Goal: Check status: Check status

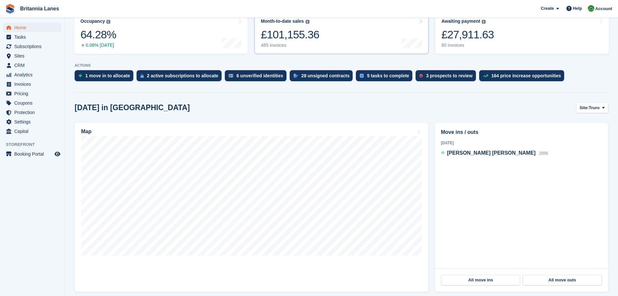
scroll to position [97, 0]
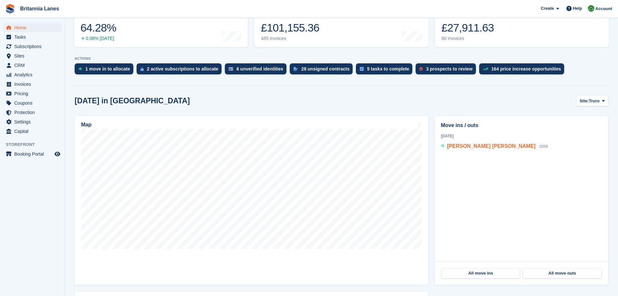
click at [470, 146] on span "[PERSON_NAME] [PERSON_NAME]" at bounding box center [491, 146] width 89 height 6
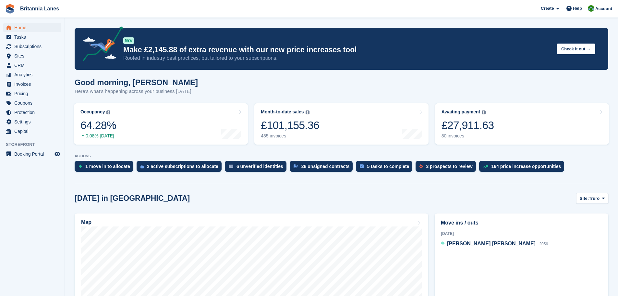
scroll to position [97, 0]
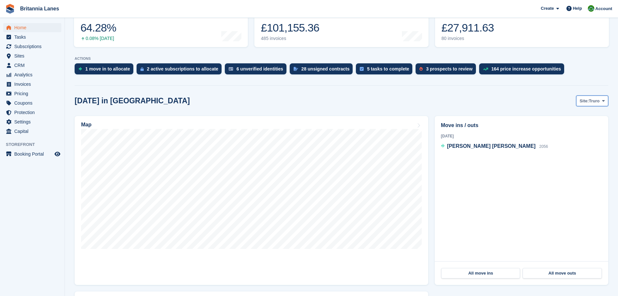
click at [590, 104] on button "Site: Truro" at bounding box center [592, 100] width 32 height 11
click at [559, 152] on link "Hayle" at bounding box center [576, 151] width 58 height 12
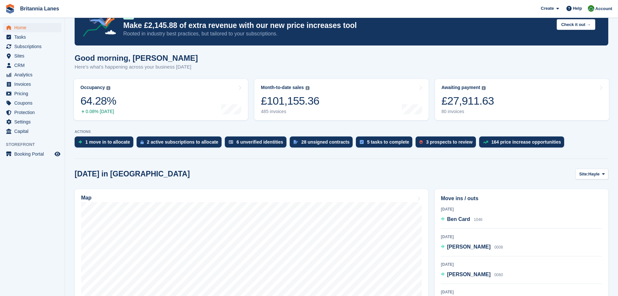
scroll to position [0, 0]
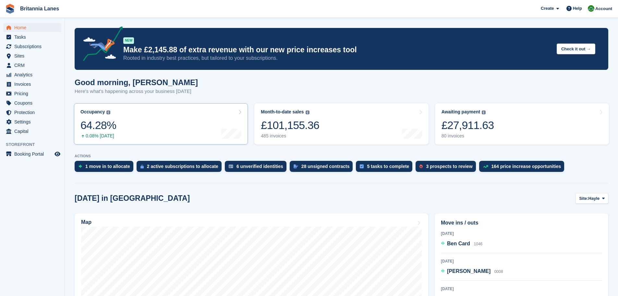
click at [133, 123] on link "Occupancy The percentage of all currently allocated units in terms of area. Inc…" at bounding box center [161, 123] width 174 height 41
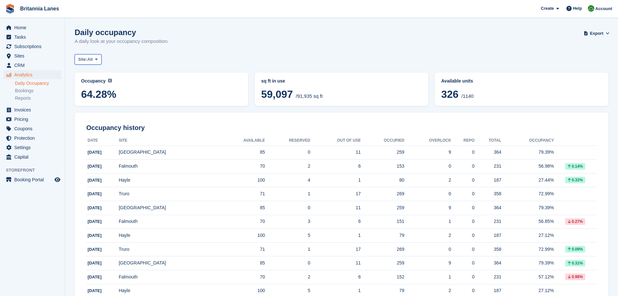
click at [101, 59] on button "Site: All" at bounding box center [88, 59] width 27 height 11
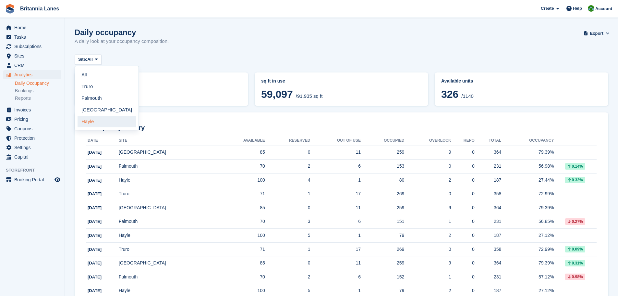
click at [95, 124] on link "Hayle" at bounding box center [107, 122] width 58 height 12
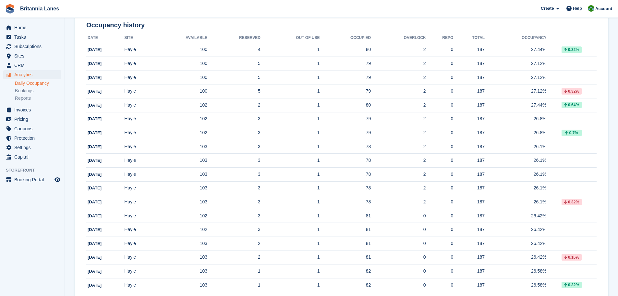
scroll to position [85, 0]
